Goal: Task Accomplishment & Management: Use online tool/utility

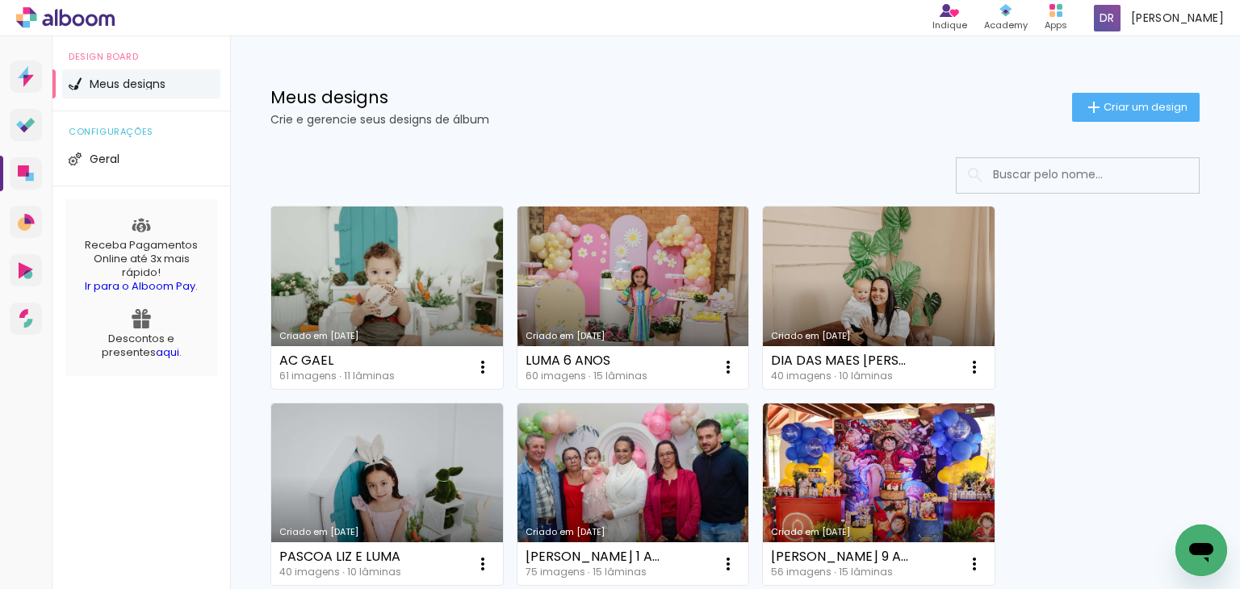
click at [444, 279] on link "Criado em [DATE]" at bounding box center [387, 298] width 232 height 182
